Goal: Task Accomplishment & Management: Manage account settings

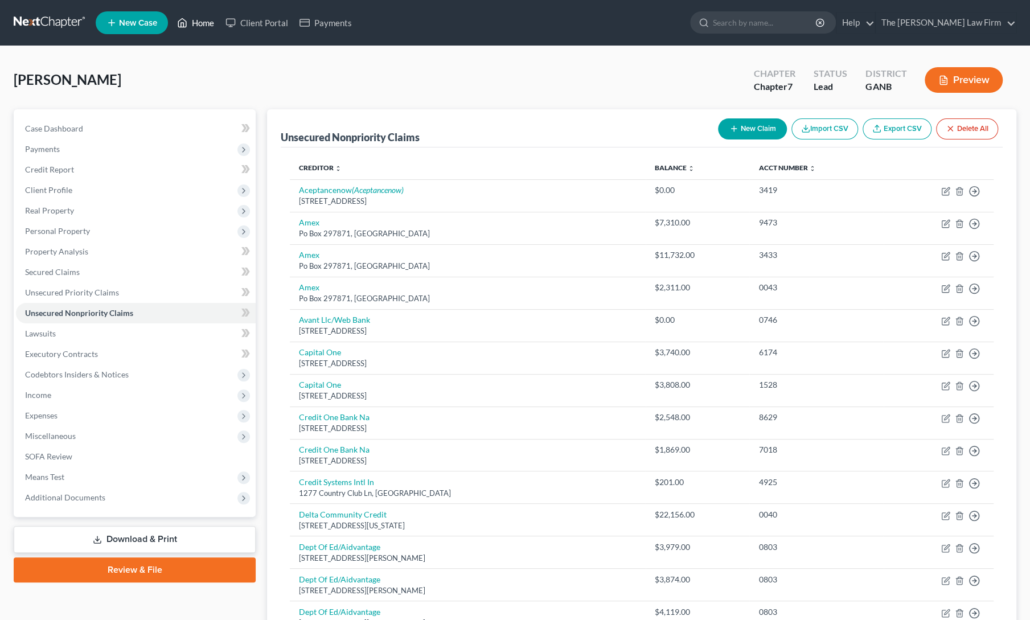
click at [196, 25] on link "Home" at bounding box center [195, 23] width 48 height 21
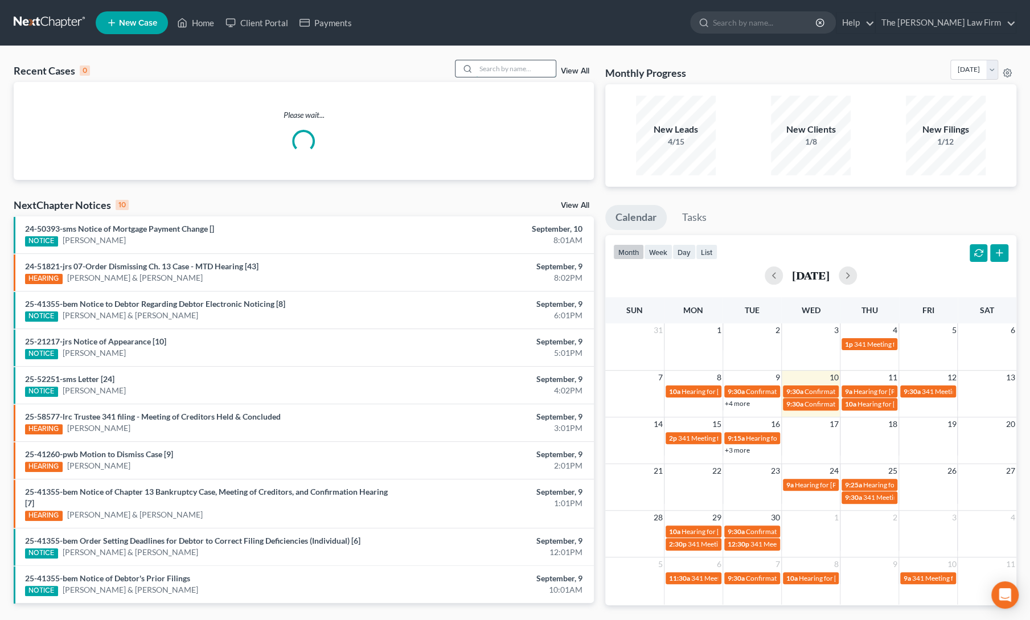
click at [530, 69] on input "search" at bounding box center [516, 68] width 80 height 17
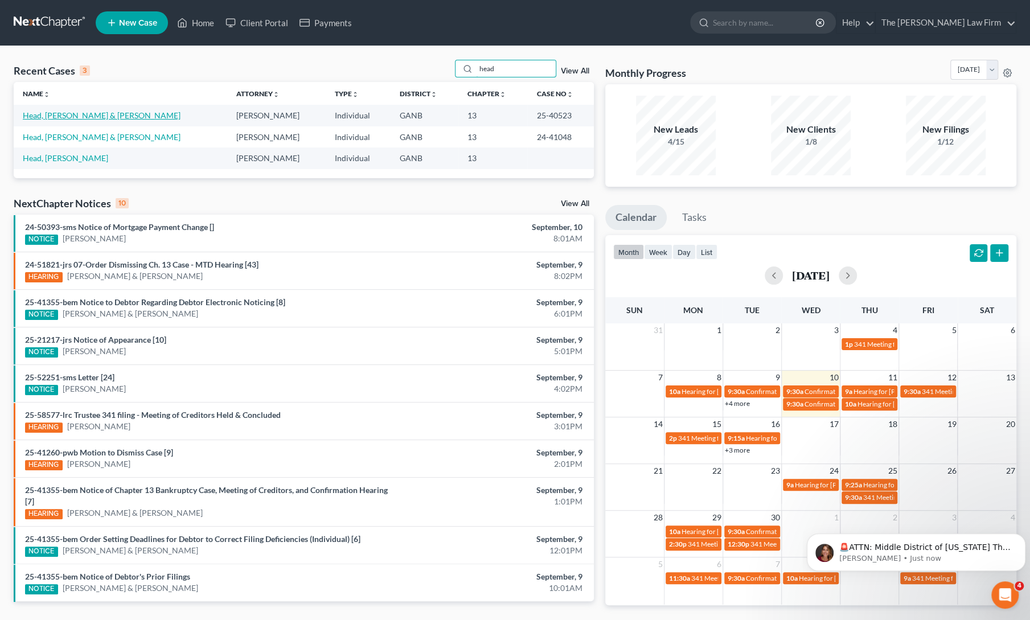
type input "head"
click at [79, 118] on link "Head, [PERSON_NAME] & [PERSON_NAME]" at bounding box center [102, 115] width 158 height 10
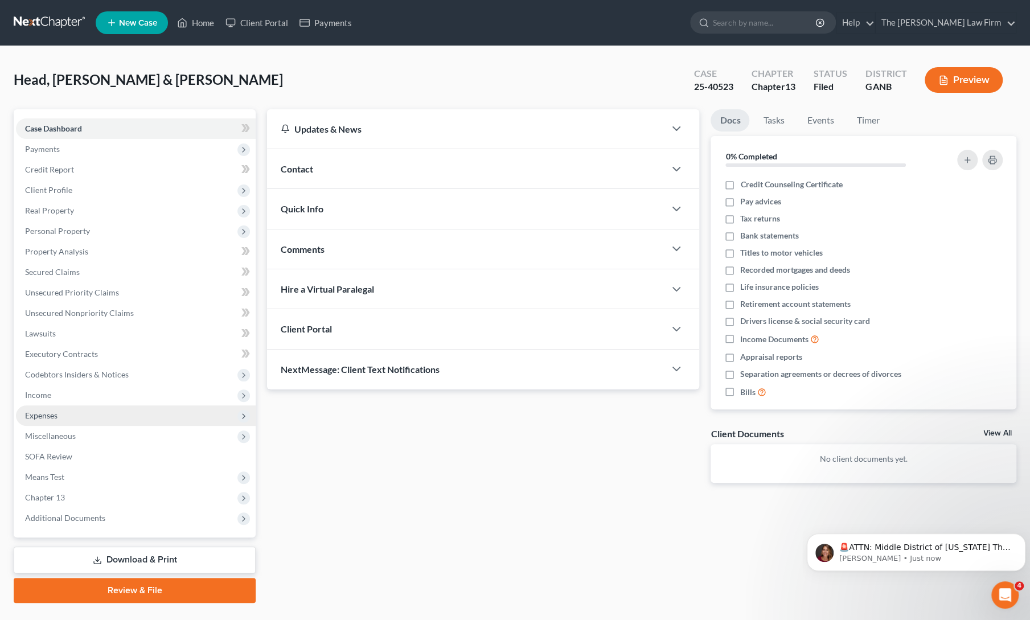
click at [41, 412] on span "Expenses" at bounding box center [41, 416] width 32 height 10
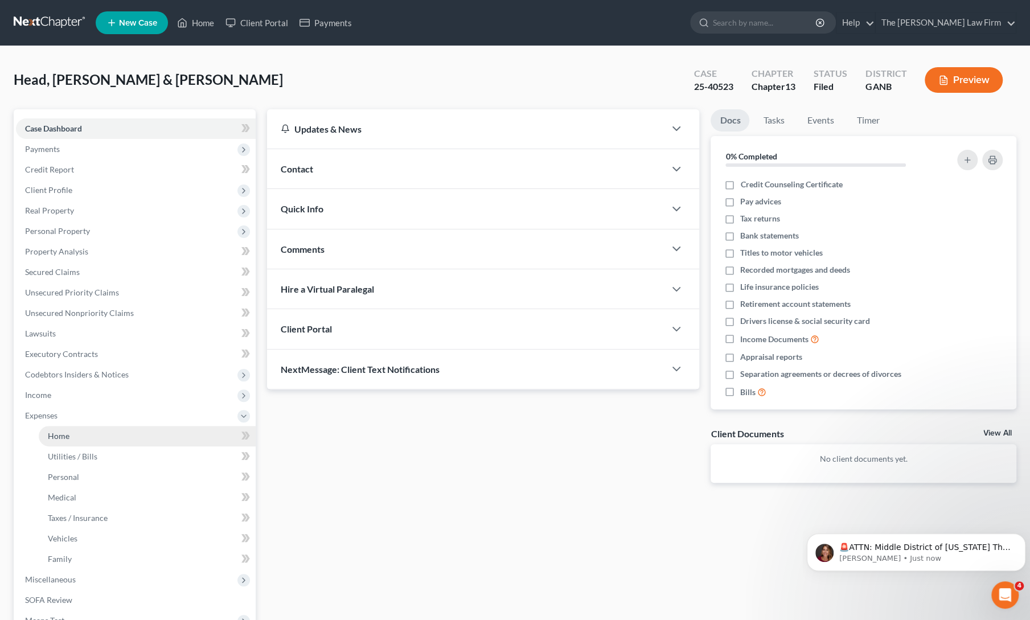
click at [60, 439] on span "Home" at bounding box center [59, 436] width 22 height 10
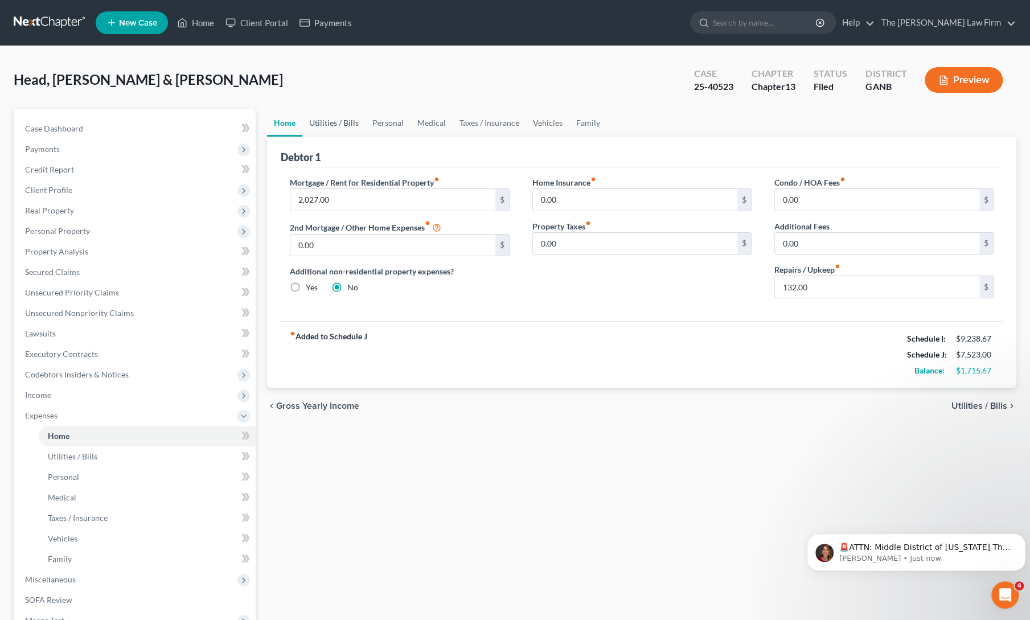
click at [338, 122] on link "Utilities / Bills" at bounding box center [333, 122] width 63 height 27
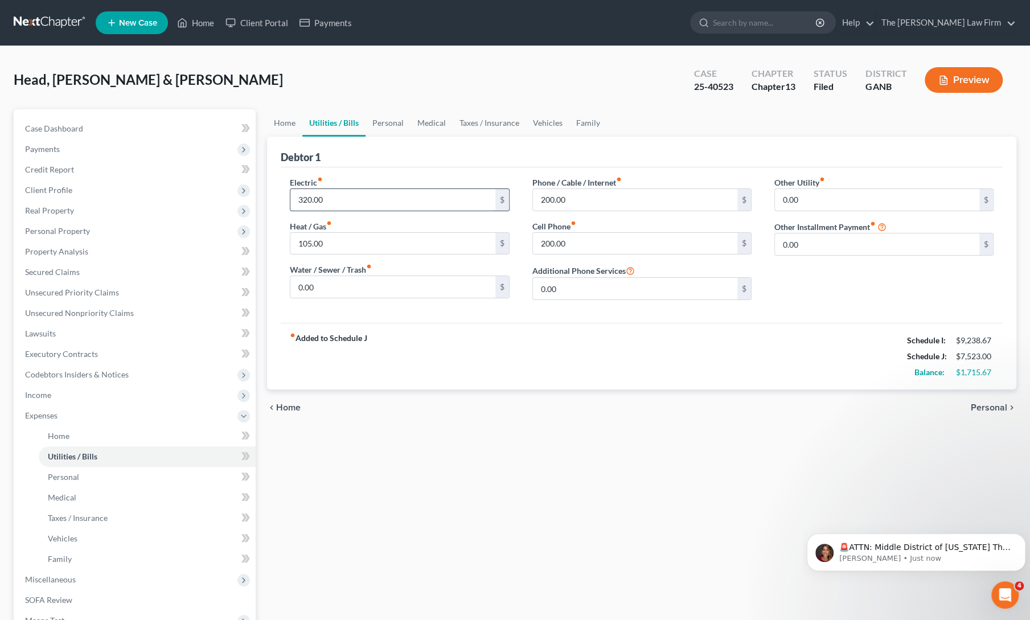
click at [327, 198] on input "320.00" at bounding box center [392, 200] width 204 height 22
type input "480"
click at [458, 363] on div "fiber_manual_record Added to Schedule J Schedule I: $9,238.67 Schedule J: $7,68…" at bounding box center [642, 356] width 722 height 67
click at [569, 239] on input "200.00" at bounding box center [635, 244] width 204 height 22
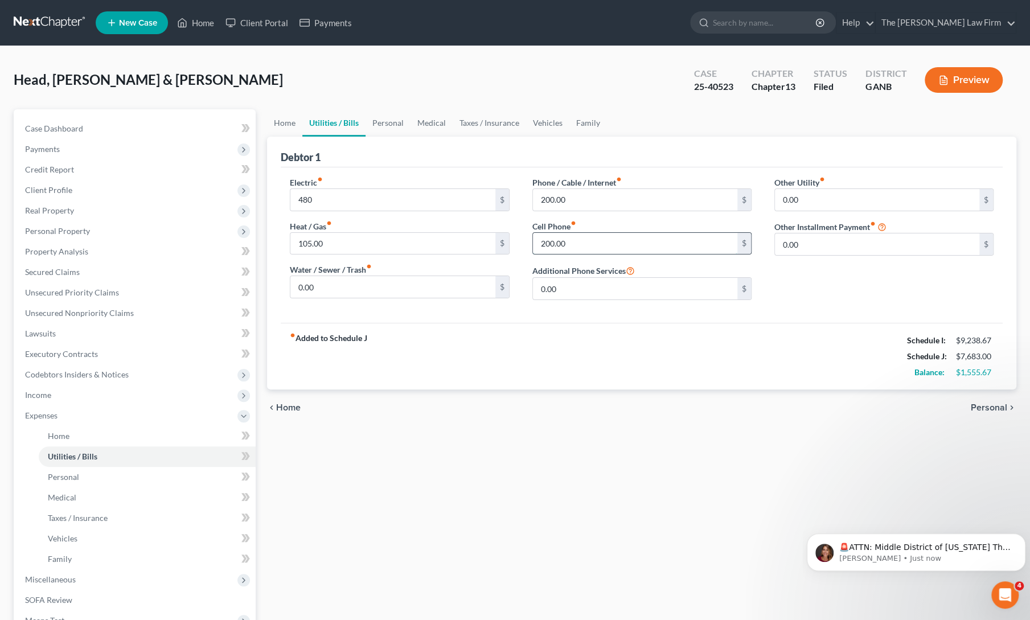
click at [569, 239] on input "200.00" at bounding box center [635, 244] width 204 height 22
type input "300"
click at [572, 407] on div "chevron_left Home Personal chevron_right" at bounding box center [641, 408] width 749 height 36
click at [381, 122] on link "Personal" at bounding box center [388, 122] width 45 height 27
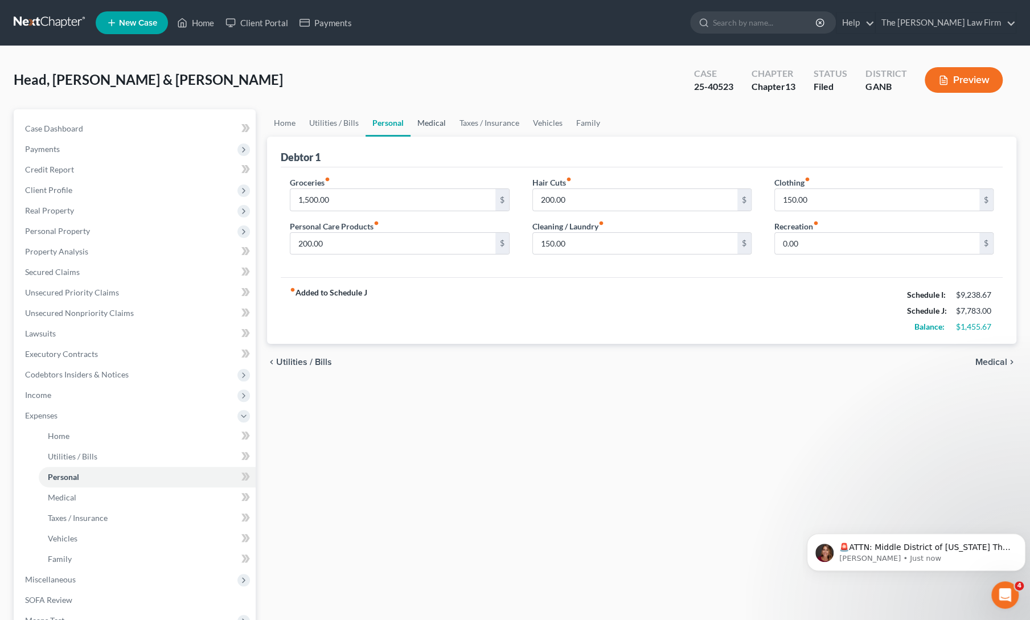
click at [420, 122] on link "Medical" at bounding box center [432, 122] width 42 height 27
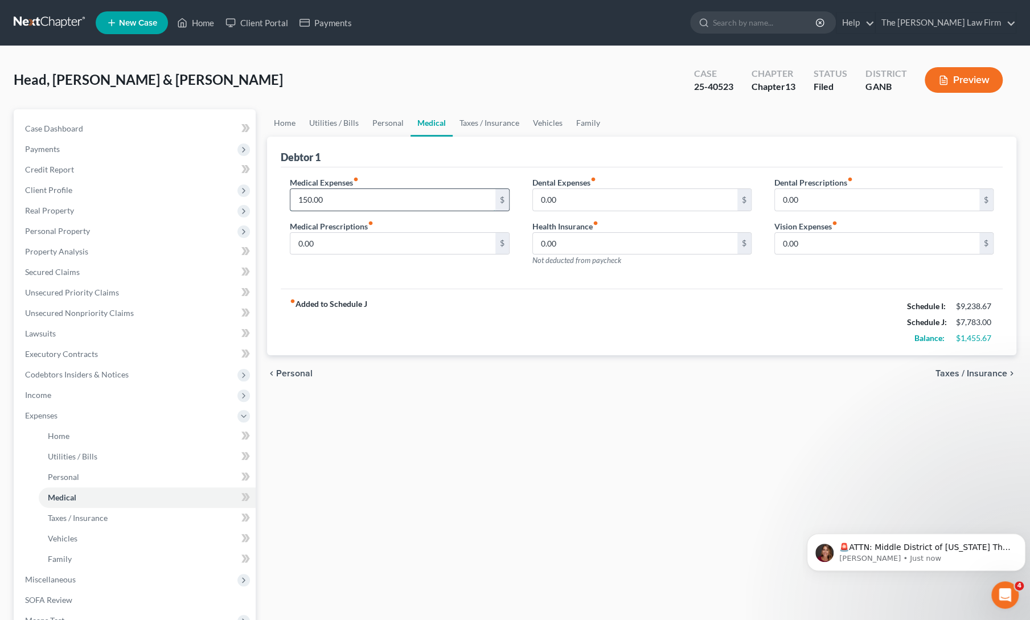
click at [404, 199] on input "150.00" at bounding box center [392, 200] width 204 height 22
type input "155"
click at [547, 342] on div "fiber_manual_record Added to Schedule J Schedule I: $9,238.67 Schedule J: $7,78…" at bounding box center [642, 322] width 722 height 67
click at [583, 125] on link "Family" at bounding box center [588, 122] width 38 height 27
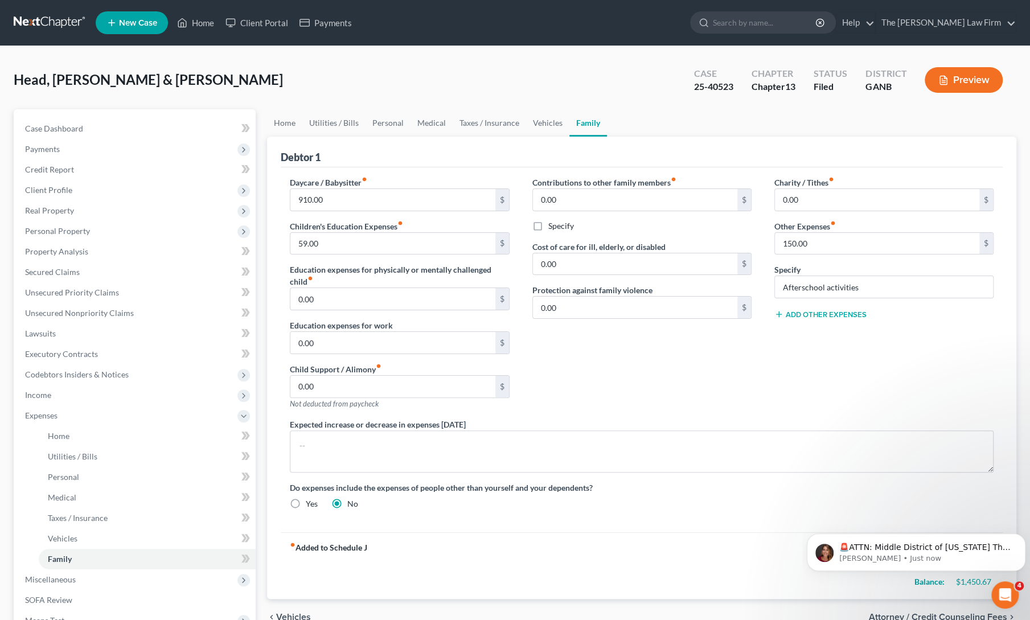
click at [571, 378] on div "Contributions to other family members fiber_manual_record 0.00 $ Specify Cost o…" at bounding box center [642, 298] width 242 height 242
click at [1023, 535] on icon "Dismiss notification" at bounding box center [1022, 537] width 6 height 6
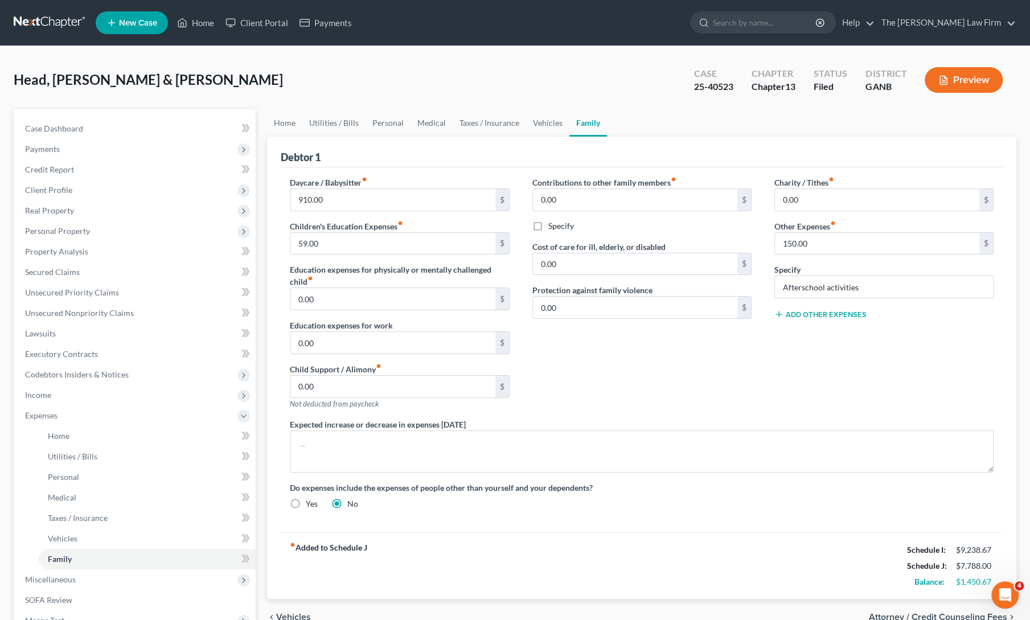
click at [637, 365] on div "Contributions to other family members fiber_manual_record 0.00 $ Specify Cost o…" at bounding box center [642, 298] width 242 height 242
drag, startPoint x: 692, startPoint y: 87, endPoint x: 735, endPoint y: 87, distance: 43.3
click at [735, 87] on div "Case 25-40523" at bounding box center [714, 81] width 58 height 34
copy div "25-40523"
